Goal: Task Accomplishment & Management: Manage account settings

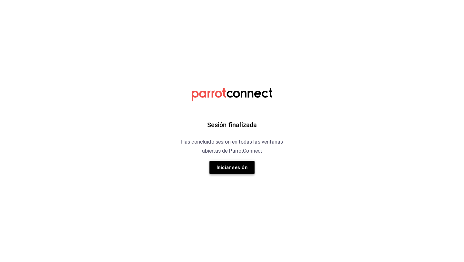
click at [227, 168] on button "Iniciar sesión" at bounding box center [232, 168] width 45 height 14
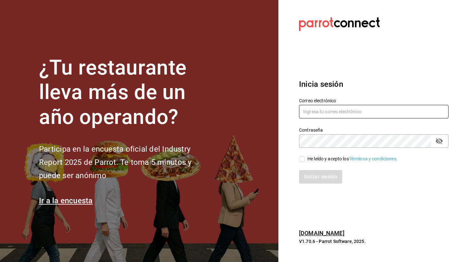
click at [353, 112] on input "text" at bounding box center [374, 112] width 150 height 14
paste input "[PERSON_NAME][EMAIL_ADDRESS][DOMAIN_NAME]"
type input "[PERSON_NAME][EMAIL_ADDRESS][DOMAIN_NAME]"
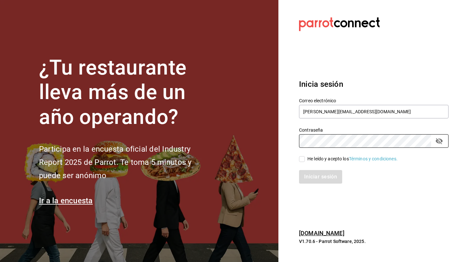
click at [305, 160] on span "He leído y acepto los Términos y condiciones." at bounding box center [351, 158] width 93 height 7
click at [305, 160] on input "He leído y acepto los Términos y condiciones." at bounding box center [302, 159] width 6 height 6
checkbox input "true"
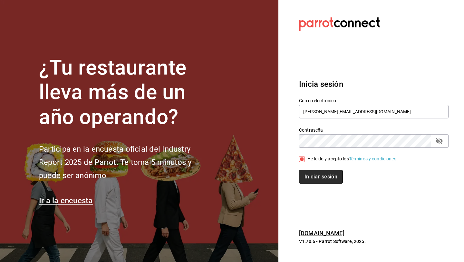
click at [307, 177] on button "Iniciar sesión" at bounding box center [321, 177] width 44 height 14
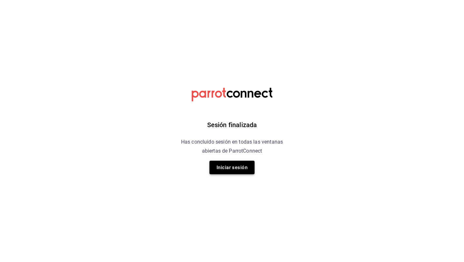
click at [213, 166] on button "Iniciar sesión" at bounding box center [232, 168] width 45 height 14
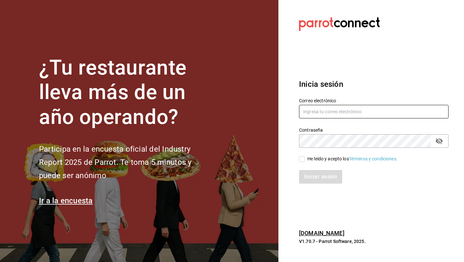
click at [337, 111] on input "text" at bounding box center [374, 112] width 150 height 14
paste input "cristina@vallarta.com"
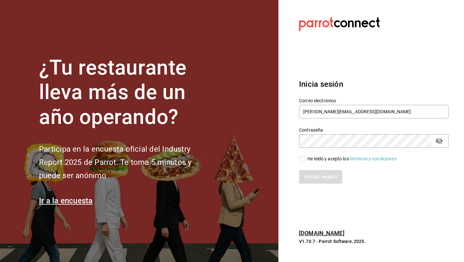
type input "cristina@vallarta.com"
click at [321, 161] on div "He leído y acepto los Términos y condiciones." at bounding box center [353, 158] width 90 height 7
click at [305, 161] on input "He leído y acepto los Términos y condiciones." at bounding box center [302, 159] width 6 height 6
checkbox input "true"
click at [323, 172] on button "Iniciar sesión" at bounding box center [321, 177] width 44 height 14
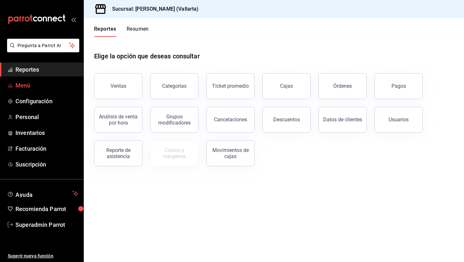
click at [49, 86] on span "Menú" at bounding box center [46, 85] width 63 height 9
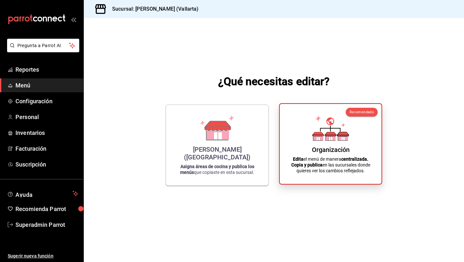
click at [337, 149] on div "Organización" at bounding box center [331, 150] width 38 height 8
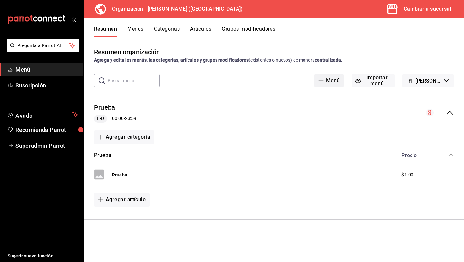
click at [333, 77] on button "Menú" at bounding box center [329, 81] width 29 height 14
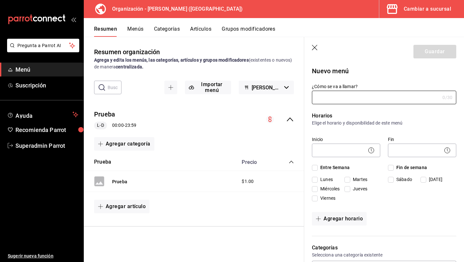
click at [139, 36] on button "Menús" at bounding box center [135, 31] width 16 height 11
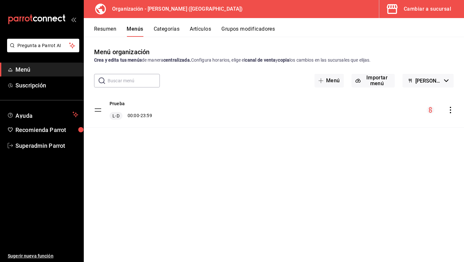
click at [107, 30] on button "Resumen" at bounding box center [105, 31] width 22 height 11
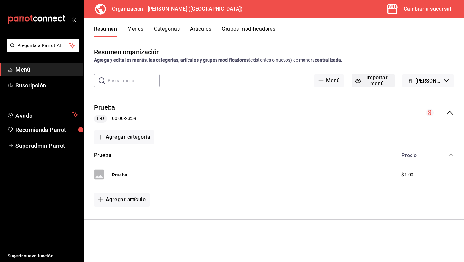
click at [377, 82] on button "Importar menú" at bounding box center [373, 81] width 43 height 14
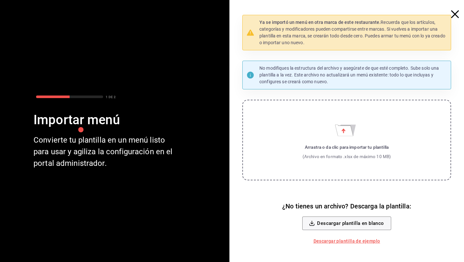
click at [340, 126] on icon "Importar menú" at bounding box center [344, 130] width 18 height 11
click at [0, 0] on input "Arrastra o da clic para importar tu plantilla (Archivo en formato .xlsx de máxi…" at bounding box center [0, 0] width 0 height 0
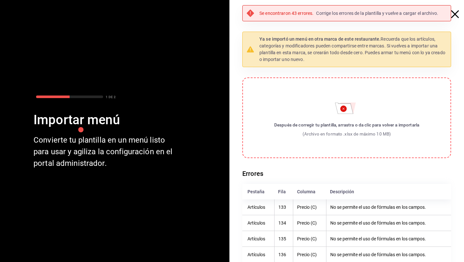
click at [365, 134] on div "(Archivo en formato .xlsx de máximo 10 MB)" at bounding box center [346, 134] width 145 height 6
click at [0, 0] on input "Después de corregir tu plantilla, arrastra o da clic para volver a importarla (…" at bounding box center [0, 0] width 0 height 0
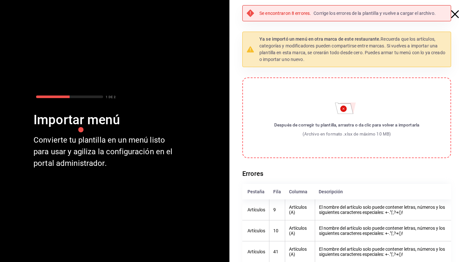
click at [301, 147] on label "Después de corregir tu plantilla, arrastra o da clic para volver a importarla (…" at bounding box center [346, 117] width 209 height 81
click at [0, 0] on input "Después de corregir tu plantilla, arrastra o da clic para volver a importarla (…" at bounding box center [0, 0] width 0 height 0
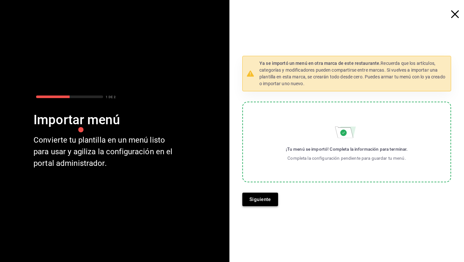
click at [260, 200] on button "Siguiente" at bounding box center [260, 199] width 36 height 14
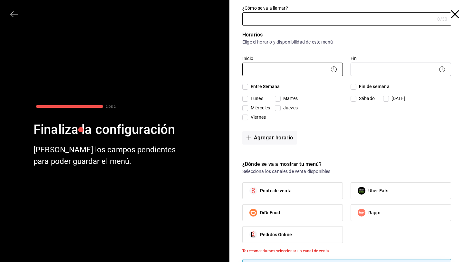
click at [272, 72] on body "Pregunta a Parrot AI Menú Suscripción Ayuda Recomienda Parrot Superadmin Parrot…" at bounding box center [232, 131] width 464 height 262
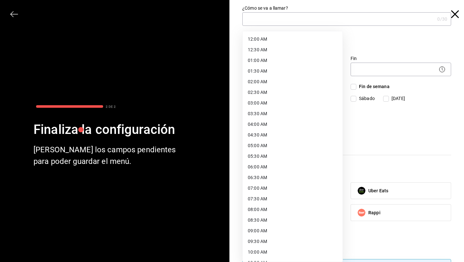
click at [270, 39] on li "12:00 AM" at bounding box center [293, 39] width 100 height 11
type input "00:00"
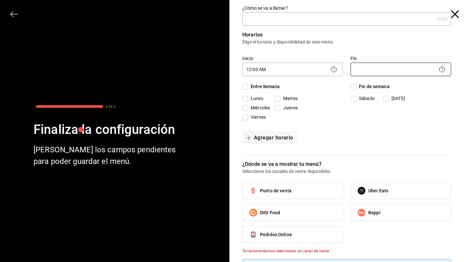
click at [359, 71] on body "Pregunta a Parrot AI Menú Suscripción Ayuda Recomienda Parrot Superadmin Parrot…" at bounding box center [232, 131] width 464 height 262
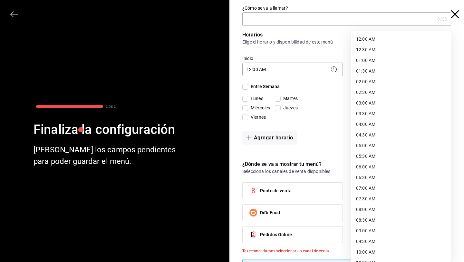
scroll to position [296, 0]
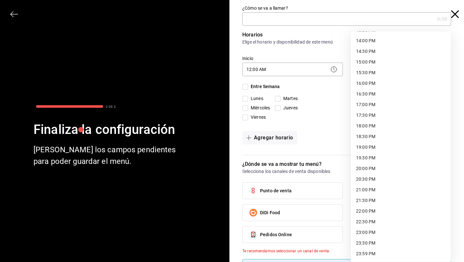
click at [396, 248] on li "23:59 PM" at bounding box center [401, 253] width 100 height 11
type input "23:59"
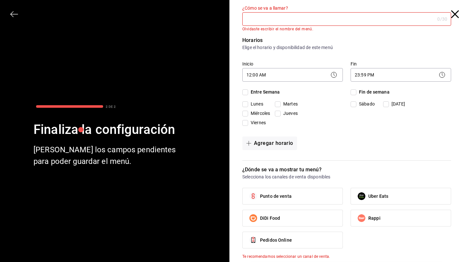
click at [248, 90] on span "Entre Semana" at bounding box center [264, 92] width 32 height 7
click at [248, 90] on input "Entre Semana" at bounding box center [245, 92] width 6 height 6
checkbox input "true"
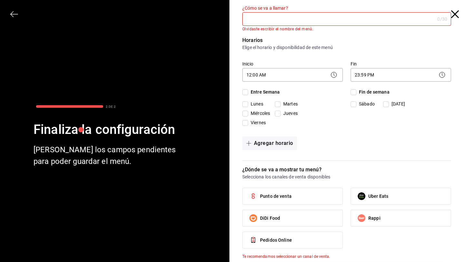
checkbox input "true"
click at [367, 92] on span "Fin de semana" at bounding box center [373, 92] width 33 height 7
click at [357, 92] on input "Fin de semana" at bounding box center [354, 92] width 6 height 6
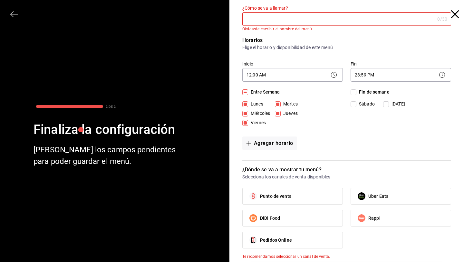
checkbox input "true"
click at [286, 198] on span "Punto de venta" at bounding box center [276, 196] width 32 height 7
click at [260, 198] on input "Punto de venta" at bounding box center [254, 196] width 14 height 14
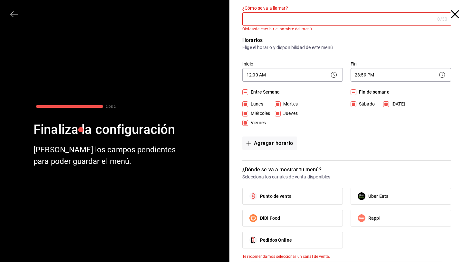
checkbox input "true"
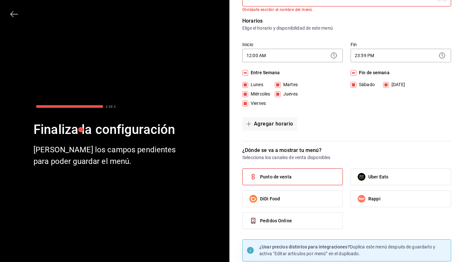
scroll to position [0, 0]
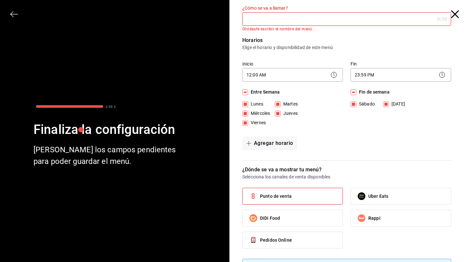
click at [275, 22] on input "¿Cómo se va a llamar?" at bounding box center [338, 19] width 192 height 13
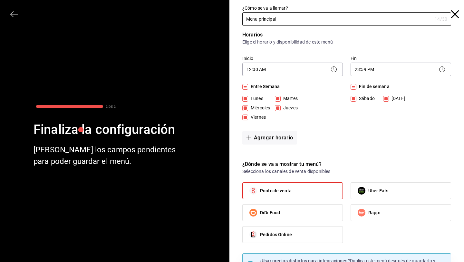
scroll to position [37, 0]
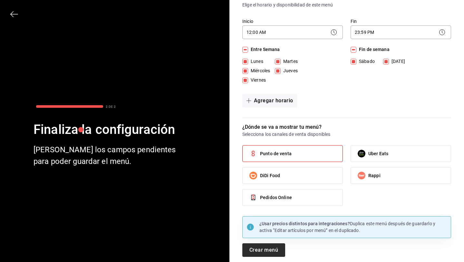
type input "Menu principal"
click at [272, 253] on button "Crear menú" at bounding box center [263, 250] width 43 height 14
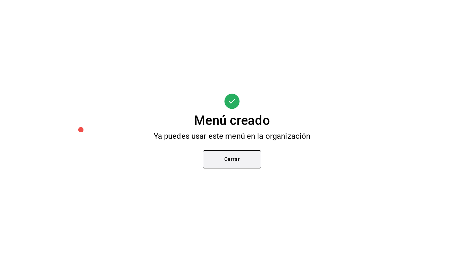
click at [235, 162] on button "Cerrar" at bounding box center [232, 159] width 58 height 18
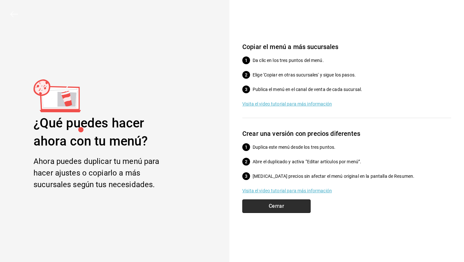
click at [278, 212] on button "Cerrar" at bounding box center [276, 206] width 68 height 14
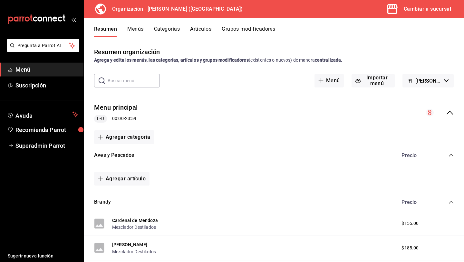
click at [132, 32] on button "Menús" at bounding box center [135, 31] width 16 height 11
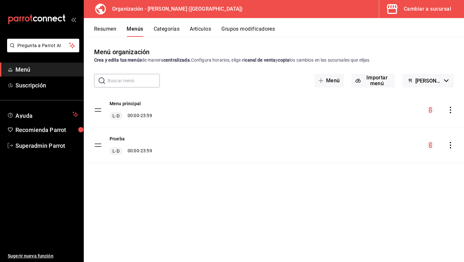
click at [451, 109] on icon "actions" at bounding box center [450, 110] width 6 height 6
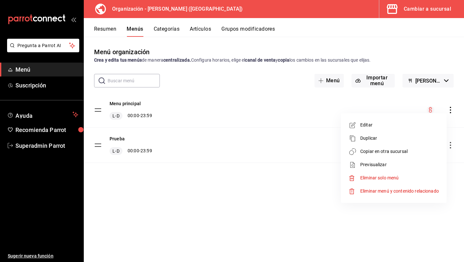
click at [389, 152] on span "Copiar en otra sucursal" at bounding box center [399, 151] width 79 height 7
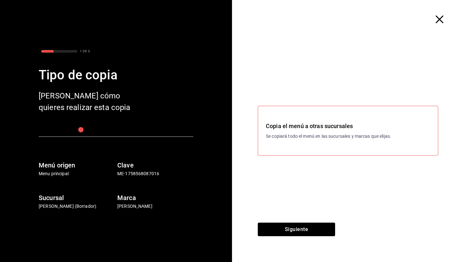
click at [315, 128] on h3 "Copia el menú a otras sucursales" at bounding box center [348, 126] width 164 height 9
click at [311, 133] on p "Se copiará todo el menú en las sucursales y marcas que elijas." at bounding box center [348, 136] width 164 height 7
click at [290, 227] on button "Siguiente" at bounding box center [296, 229] width 77 height 14
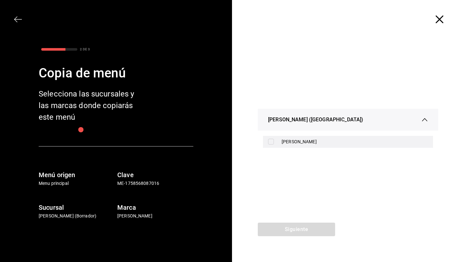
click at [282, 142] on div "Cristina - Vallarta" at bounding box center [355, 141] width 146 height 7
checkbox input "true"
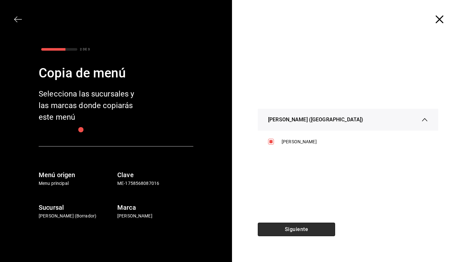
click at [283, 226] on button "Siguiente" at bounding box center [296, 229] width 77 height 14
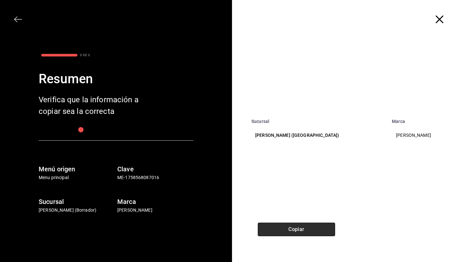
click at [283, 226] on button "Copiar" at bounding box center [296, 229] width 77 height 14
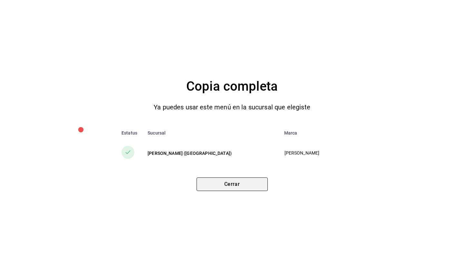
click at [218, 182] on button "Cerrar" at bounding box center [232, 184] width 71 height 14
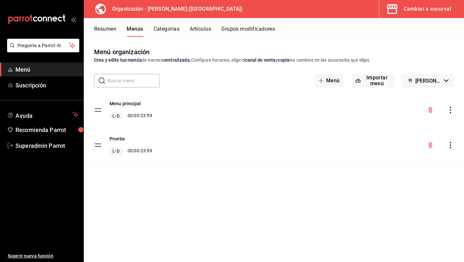
click at [415, 9] on div "Cambiar a sucursal" at bounding box center [427, 9] width 47 height 9
